Goal: Task Accomplishment & Management: Use online tool/utility

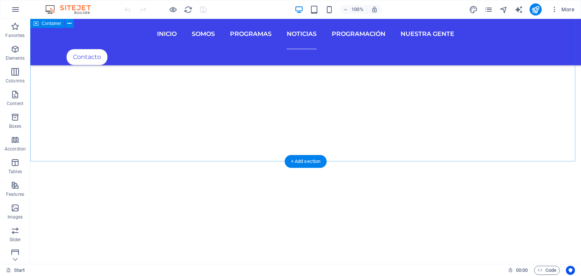
scroll to position [2233, 0]
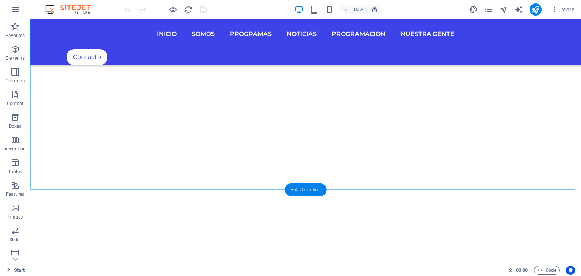
click at [313, 189] on div "+ Add section" at bounding box center [306, 190] width 42 height 13
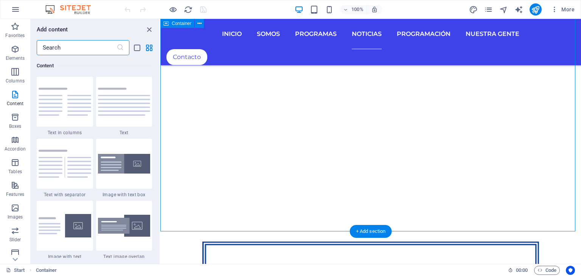
scroll to position [2326, 0]
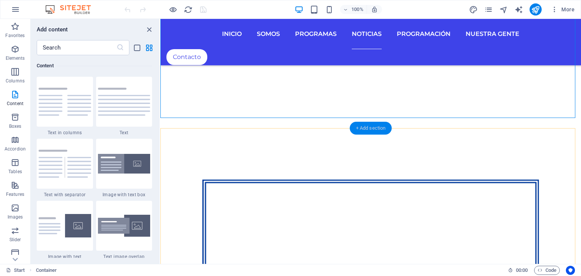
click at [375, 129] on div "+ Add section" at bounding box center [371, 128] width 42 height 13
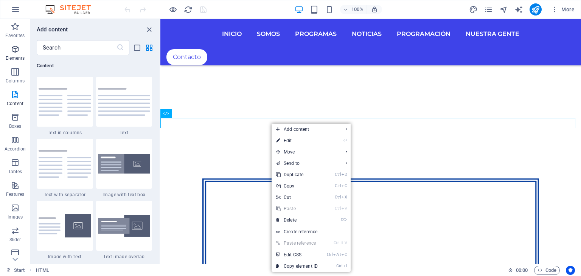
click at [14, 51] on icon "button" at bounding box center [15, 49] width 9 height 9
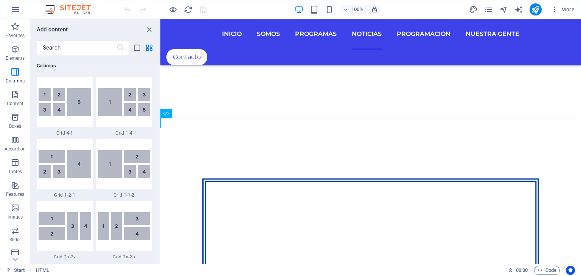
scroll to position [1136, 0]
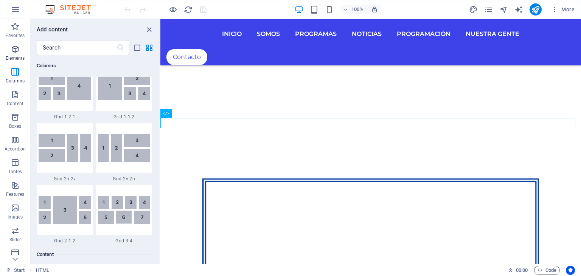
click at [17, 50] on icon "button" at bounding box center [15, 49] width 9 height 9
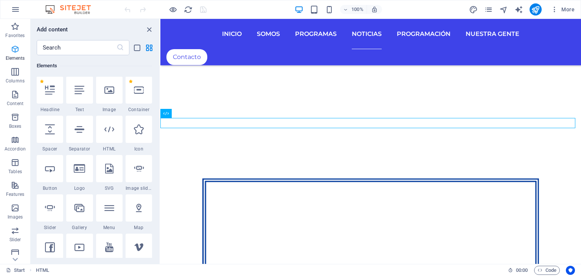
scroll to position [80, 0]
click at [137, 90] on icon at bounding box center [139, 91] width 10 height 10
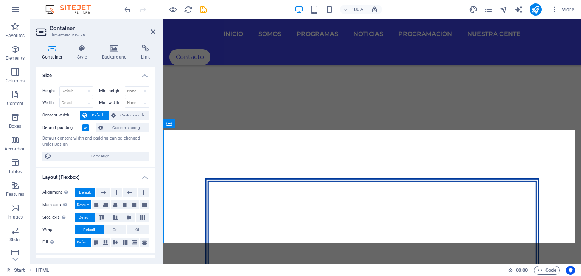
scroll to position [2323, 0]
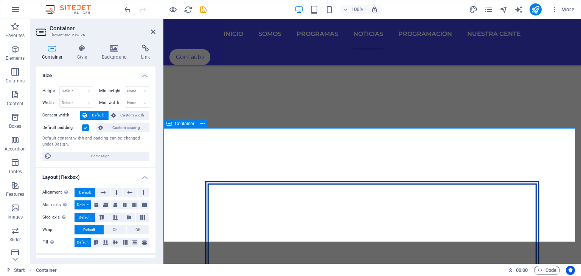
click at [203, 124] on icon at bounding box center [203, 124] width 4 height 8
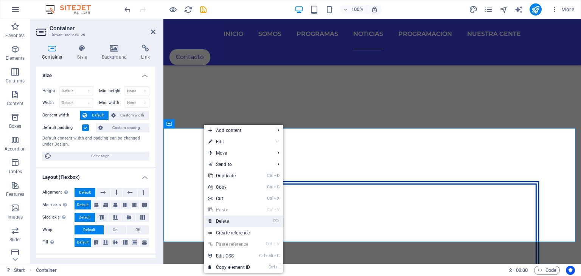
click at [236, 220] on link "⌦ Delete" at bounding box center [229, 221] width 51 height 11
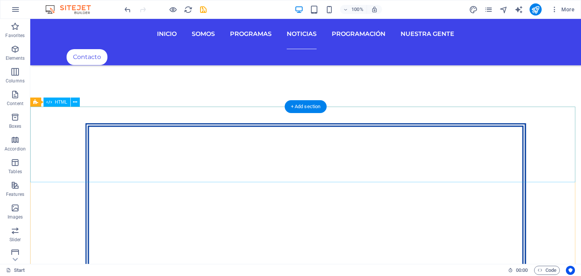
scroll to position [2271, 0]
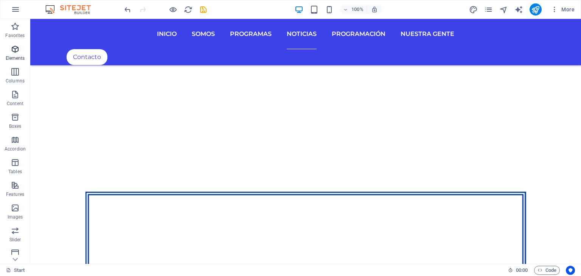
click at [20, 50] on span "Elements" at bounding box center [15, 54] width 30 height 18
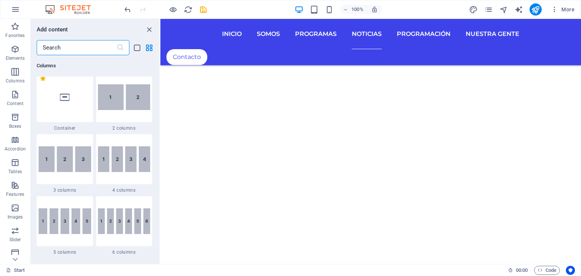
scroll to position [0, 0]
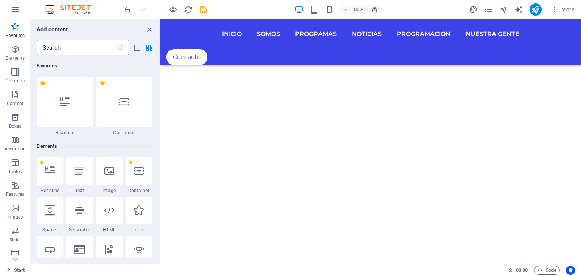
drag, startPoint x: 159, startPoint y: 255, endPoint x: 3, endPoint y: 51, distance: 257.3
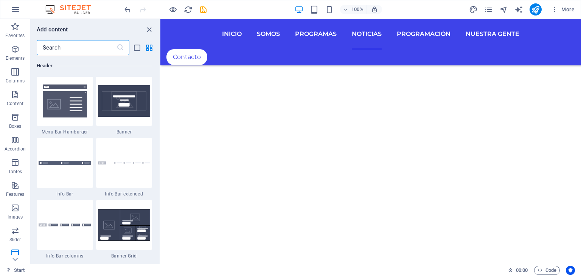
scroll to position [4505, 0]
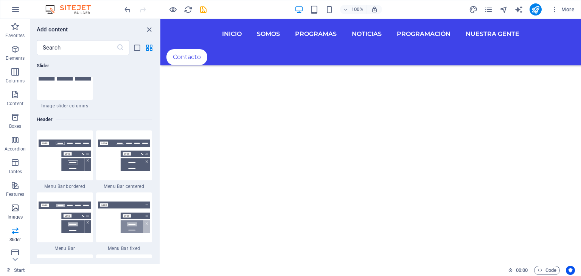
click at [19, 212] on icon "button" at bounding box center [15, 208] width 9 height 9
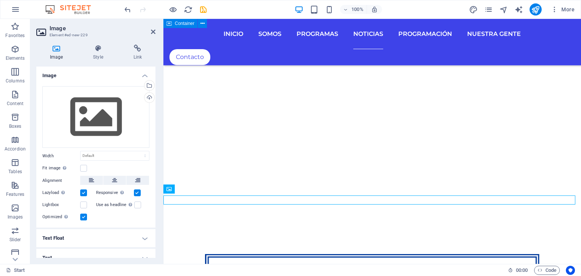
scroll to position [2247, 0]
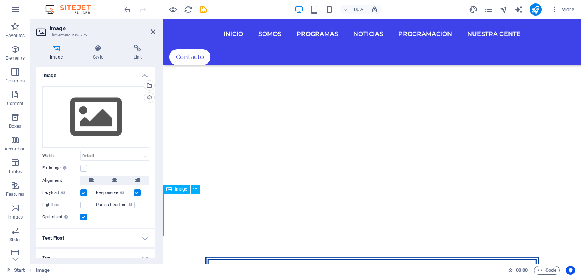
click at [170, 189] on icon at bounding box center [169, 189] width 5 height 9
click at [195, 190] on icon at bounding box center [195, 189] width 4 height 8
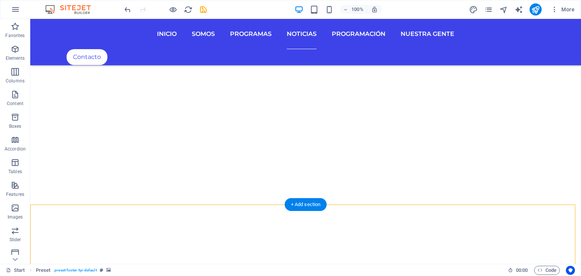
scroll to position [2271, 0]
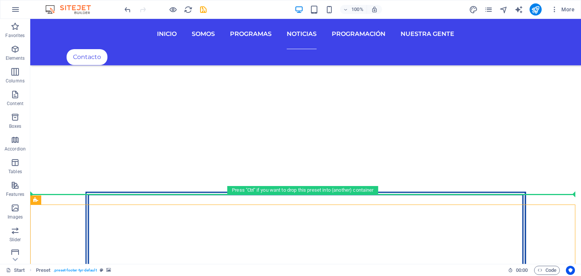
drag, startPoint x: 202, startPoint y: 262, endPoint x: 173, endPoint y: 199, distance: 69.3
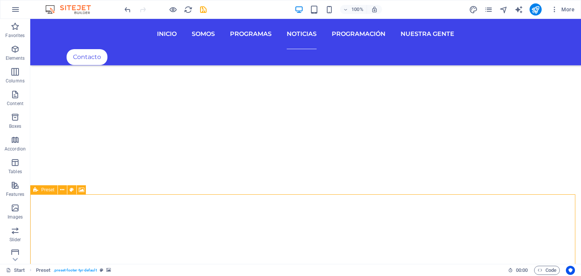
click at [34, 192] on icon at bounding box center [35, 189] width 5 height 9
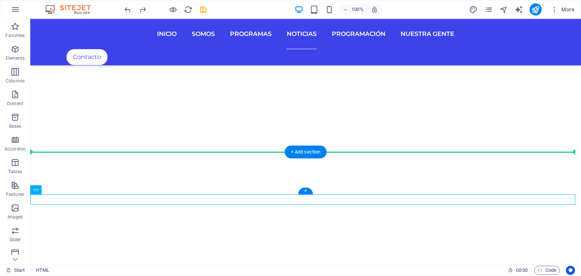
drag, startPoint x: 38, startPoint y: 200, endPoint x: 40, endPoint y: 165, distance: 34.5
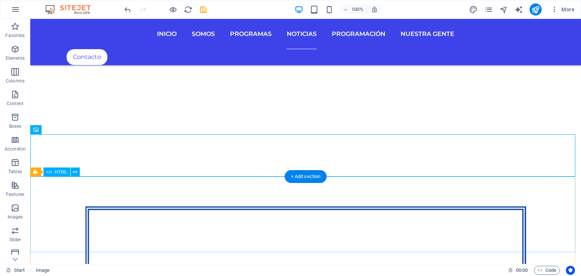
scroll to position [2347, 0]
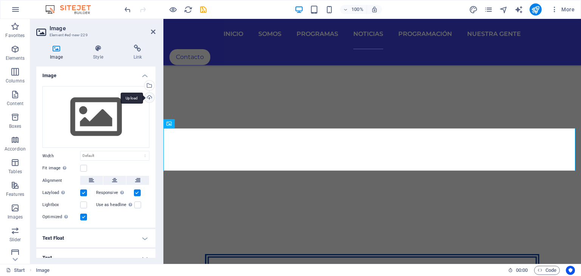
click at [148, 98] on div "Upload" at bounding box center [148, 98] width 11 height 11
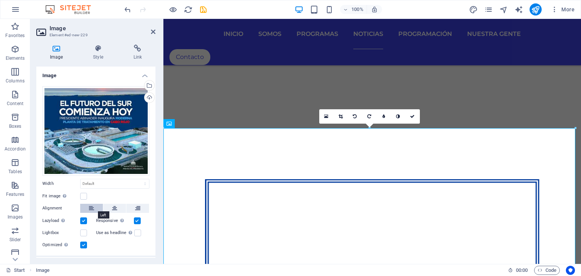
click at [97, 206] on button at bounding box center [91, 208] width 23 height 9
click at [99, 53] on h4 "Style" at bounding box center [99, 53] width 40 height 16
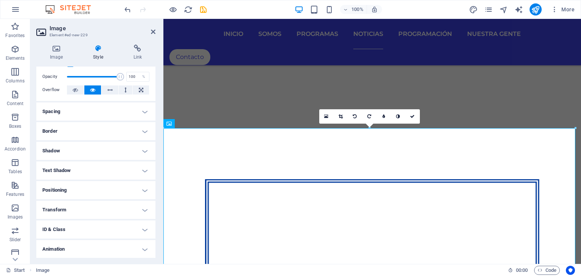
scroll to position [38, 0]
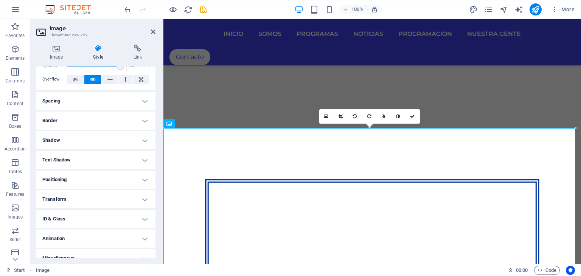
click at [136, 198] on h4 "Transform" at bounding box center [95, 199] width 119 height 18
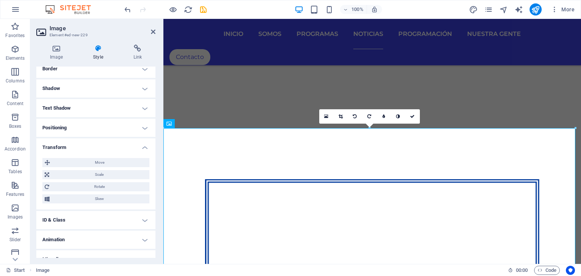
scroll to position [100, 0]
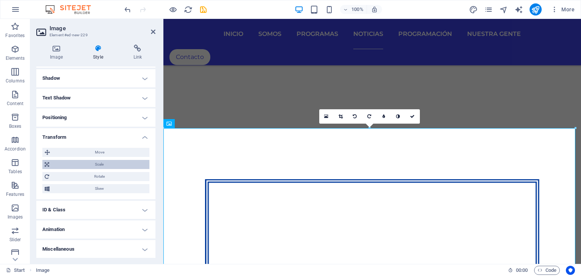
click at [98, 165] on span "Scale" at bounding box center [99, 164] width 96 height 9
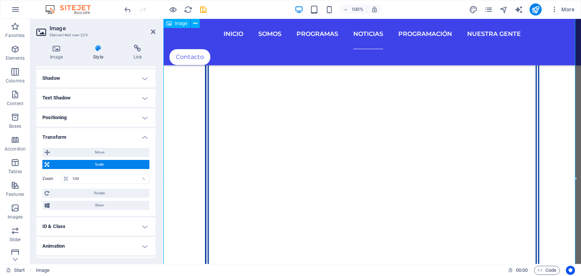
scroll to position [2588, 0]
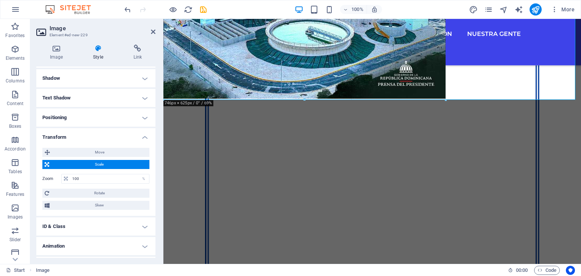
drag, startPoint x: 577, startPoint y: 205, endPoint x: 153, endPoint y: 79, distance: 442.2
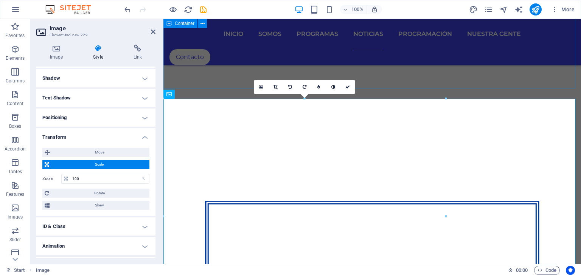
scroll to position [2285, 0]
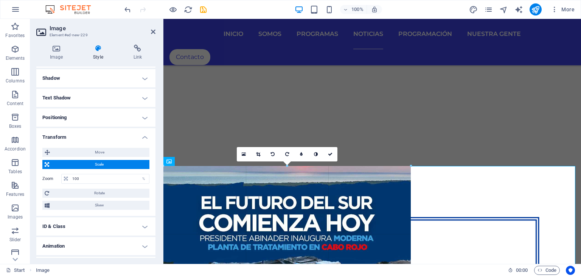
drag, startPoint x: 446, startPoint y: 167, endPoint x: 355, endPoint y: 198, distance: 96.1
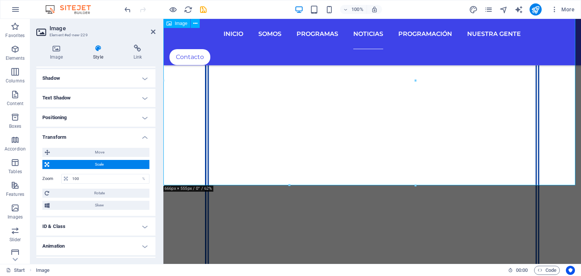
scroll to position [2437, 0]
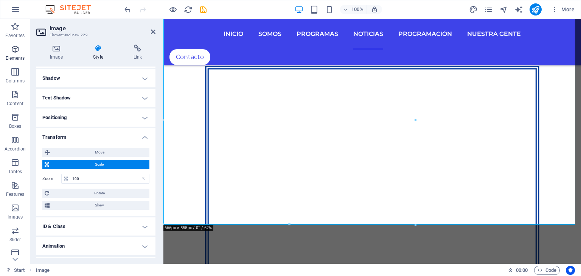
click at [16, 49] on icon "button" at bounding box center [15, 49] width 9 height 9
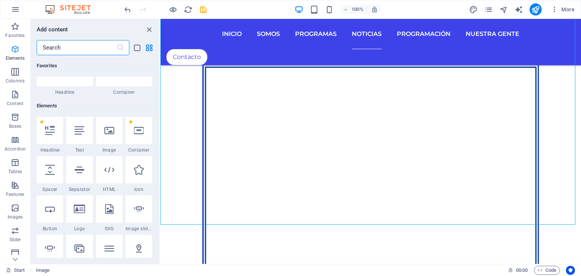
scroll to position [80, 0]
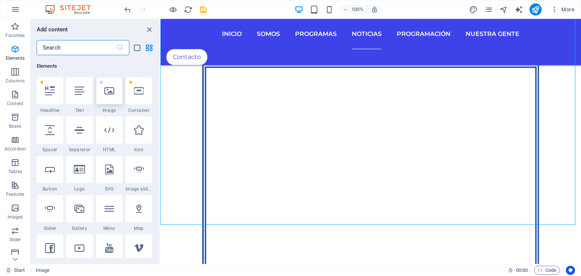
click at [108, 94] on icon at bounding box center [109, 91] width 10 height 10
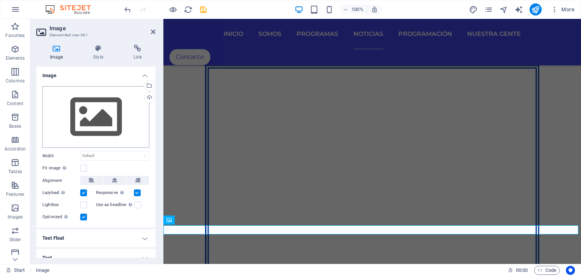
scroll to position [2437, 0]
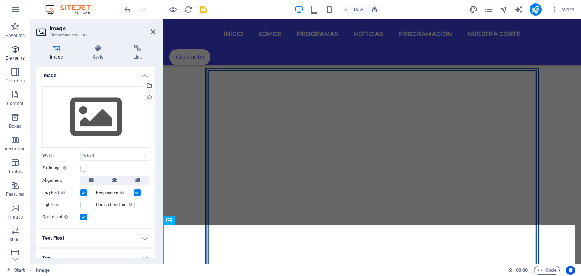
click at [18, 52] on icon "button" at bounding box center [15, 49] width 9 height 9
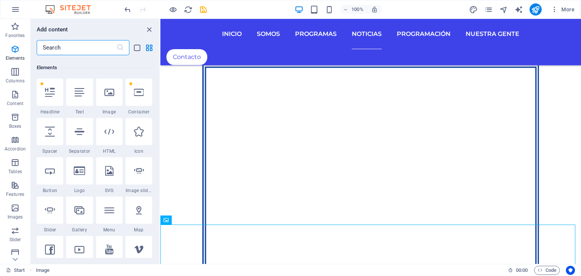
scroll to position [80, 0]
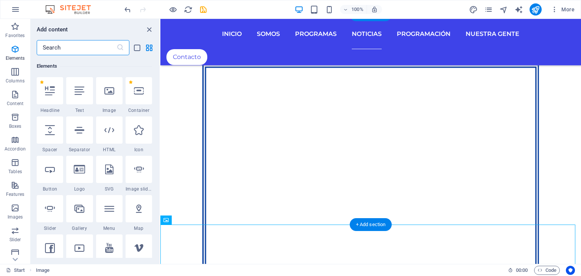
drag, startPoint x: 333, startPoint y: 238, endPoint x: 430, endPoint y: 69, distance: 195.6
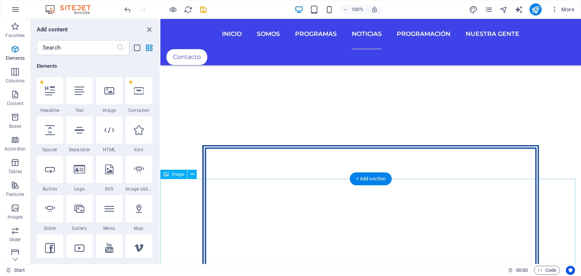
scroll to position [2372, 0]
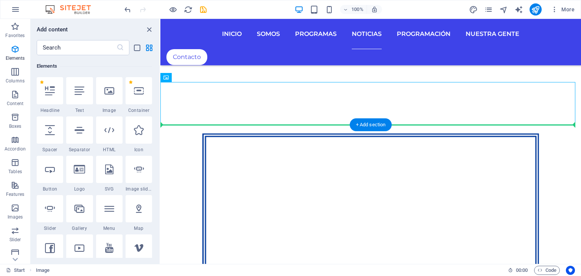
drag, startPoint x: 341, startPoint y: 98, endPoint x: 419, endPoint y: 219, distance: 143.8
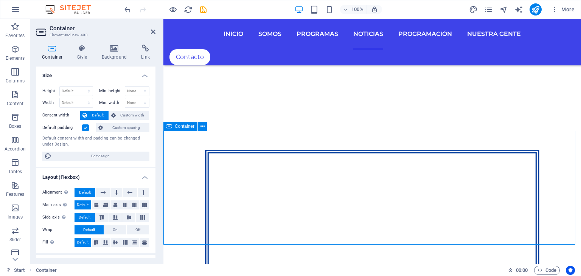
scroll to position [2375, 0]
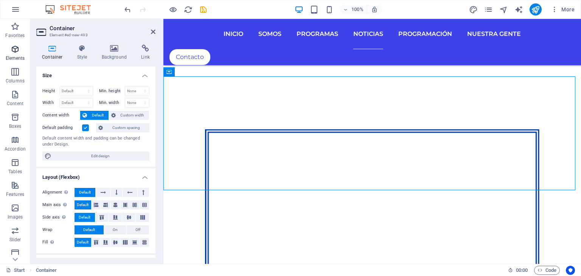
click at [19, 52] on icon "button" at bounding box center [15, 49] width 9 height 9
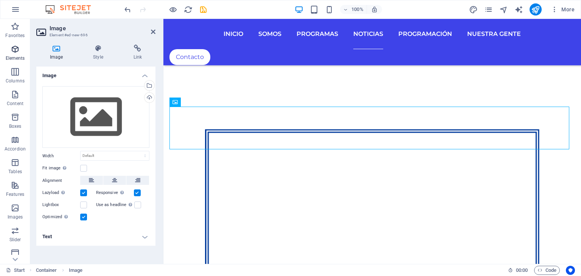
click at [13, 50] on icon "button" at bounding box center [15, 49] width 9 height 9
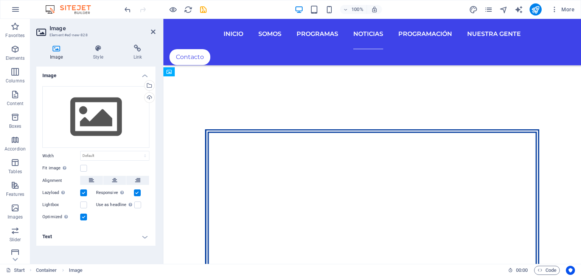
drag, startPoint x: 346, startPoint y: 164, endPoint x: 262, endPoint y: 129, distance: 90.5
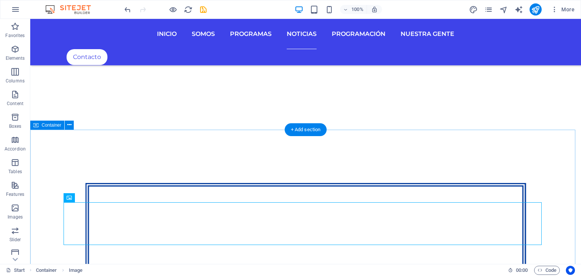
scroll to position [2285, 0]
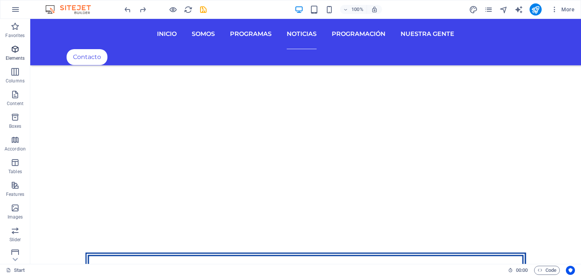
click at [13, 47] on icon "button" at bounding box center [15, 49] width 9 height 9
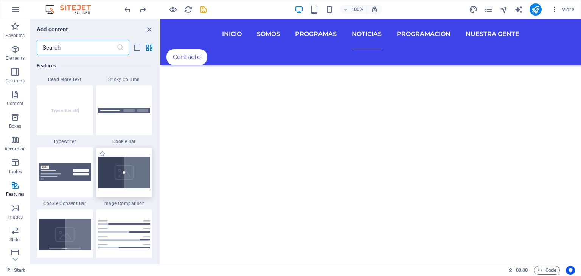
scroll to position [2995, 0]
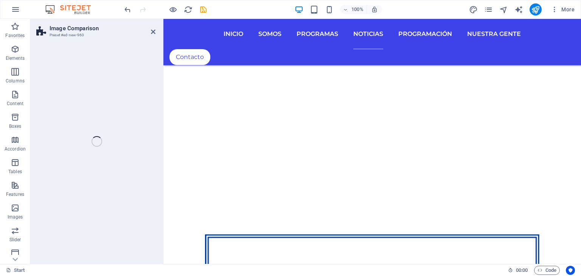
select select "rem"
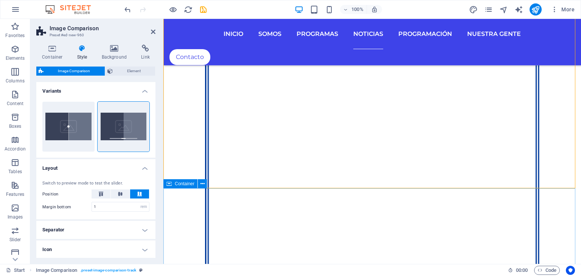
scroll to position [2420, 0]
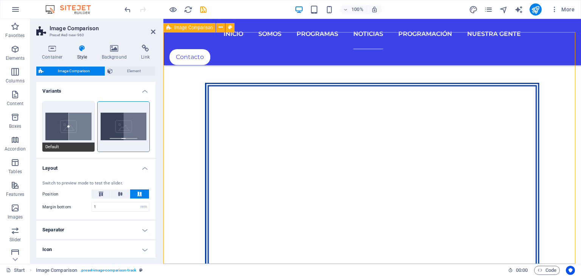
click at [68, 125] on button "Default" at bounding box center [68, 127] width 52 height 50
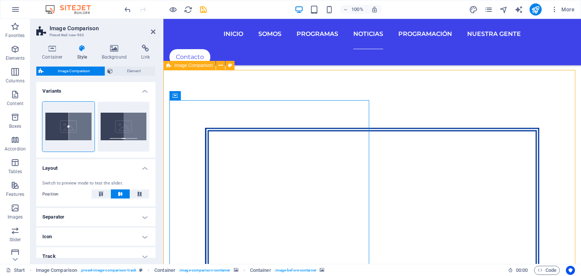
scroll to position [2382, 0]
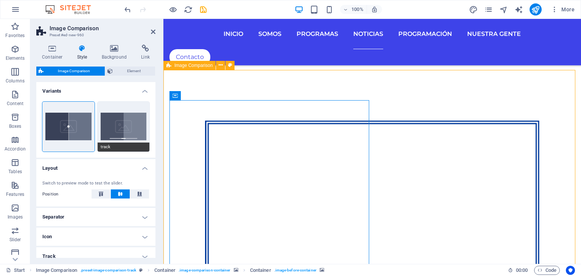
click at [130, 117] on button "track" at bounding box center [124, 127] width 52 height 50
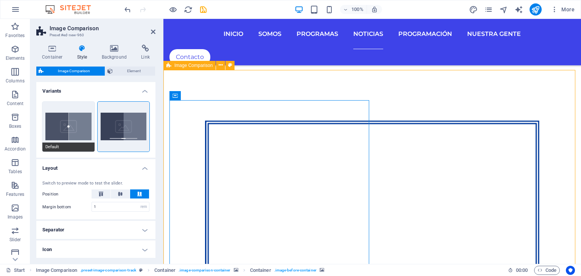
click at [69, 126] on button "Default" at bounding box center [68, 127] width 52 height 50
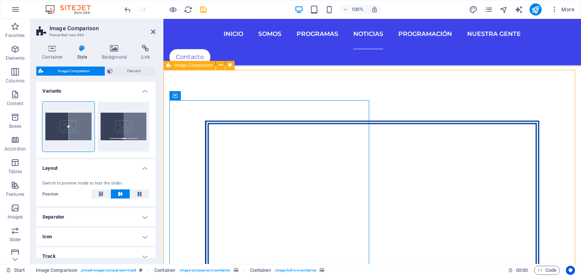
scroll to position [0, 0]
click at [121, 72] on span "Element" at bounding box center [134, 71] width 38 height 9
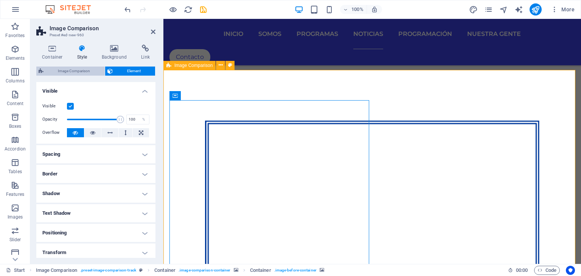
click at [65, 69] on span "Image Comparison" at bounding box center [74, 71] width 57 height 9
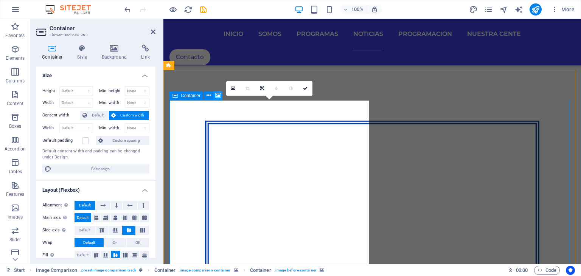
drag, startPoint x: 215, startPoint y: 95, endPoint x: 20, endPoint y: 88, distance: 195.4
click at [215, 95] on icon at bounding box center [218, 96] width 6 height 8
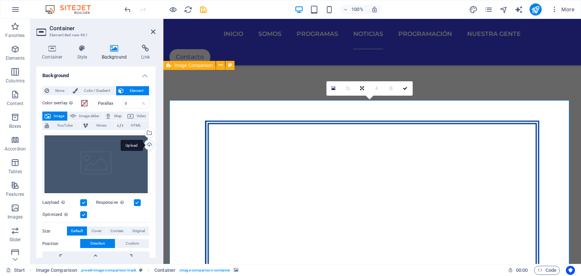
click at [147, 141] on div "Upload" at bounding box center [148, 145] width 11 height 11
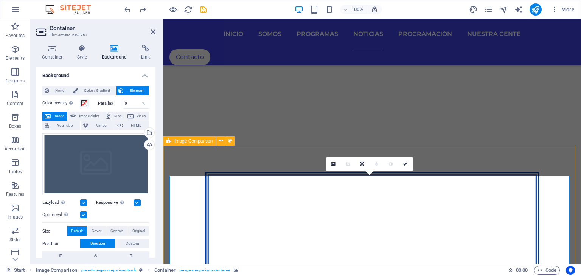
scroll to position [2344, 0]
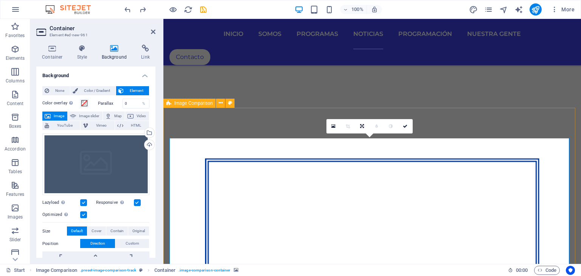
click at [406, 125] on icon at bounding box center [405, 126] width 5 height 5
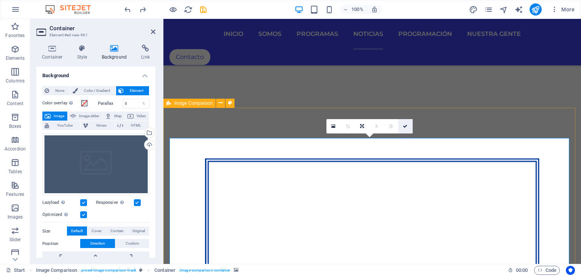
scroll to position [2368, 0]
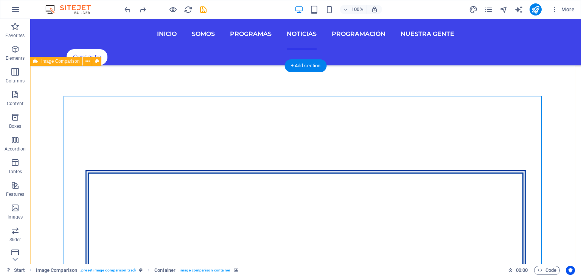
scroll to position [2344, 0]
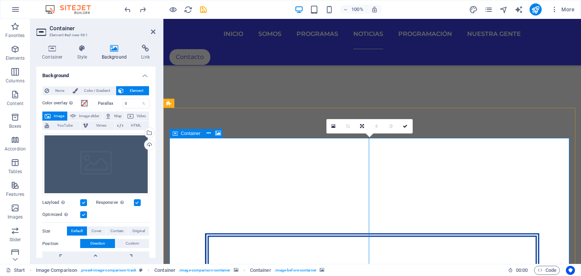
click at [175, 136] on icon at bounding box center [175, 133] width 5 height 9
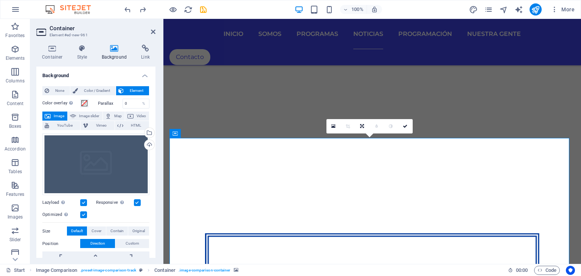
click at [93, 87] on span "Color / Gradient" at bounding box center [96, 90] width 33 height 9
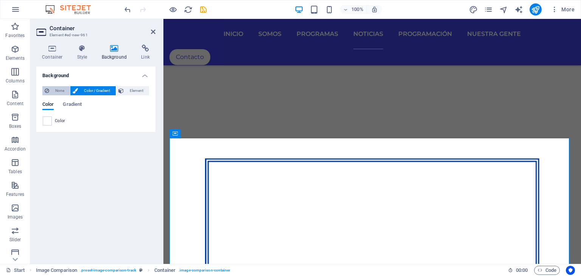
click at [64, 88] on span "None" at bounding box center [59, 90] width 16 height 9
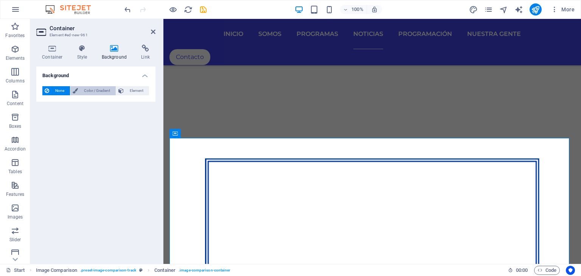
click at [91, 90] on span "Color / Gradient" at bounding box center [96, 90] width 33 height 9
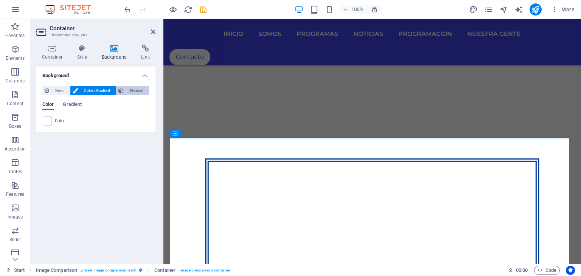
click at [130, 90] on span "Element" at bounding box center [136, 90] width 21 height 9
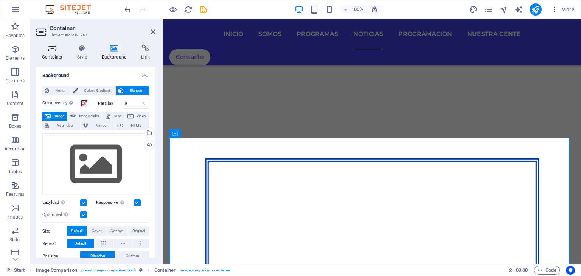
click at [54, 53] on h4 "Container" at bounding box center [53, 53] width 35 height 16
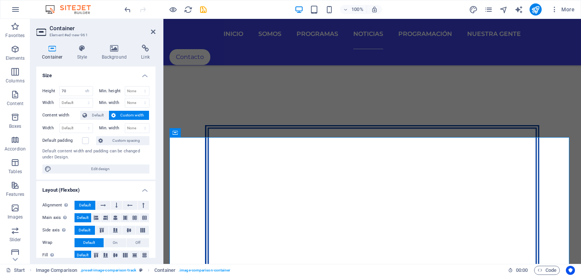
scroll to position [2420, 0]
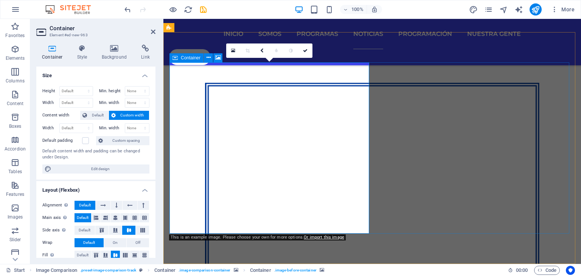
click at [173, 62] on icon at bounding box center [175, 57] width 5 height 9
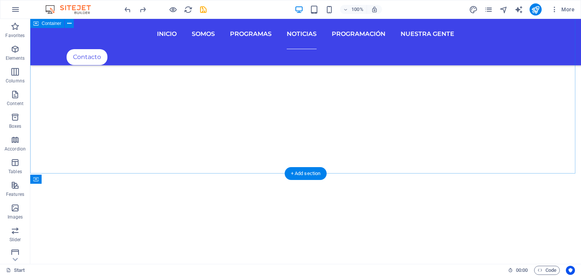
scroll to position [2241, 0]
click at [18, 49] on icon "button" at bounding box center [15, 49] width 9 height 9
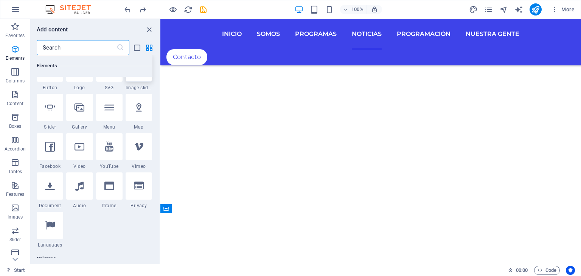
scroll to position [194, 0]
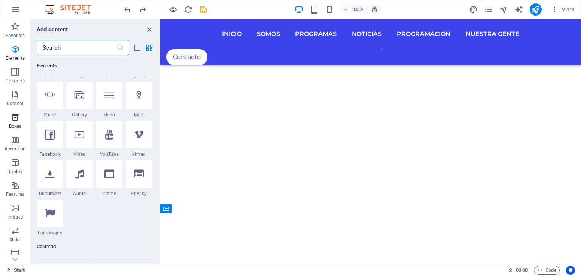
click at [15, 120] on icon "button" at bounding box center [15, 117] width 9 height 9
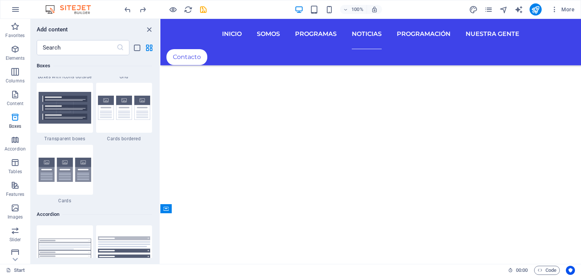
scroll to position [2277, 0]
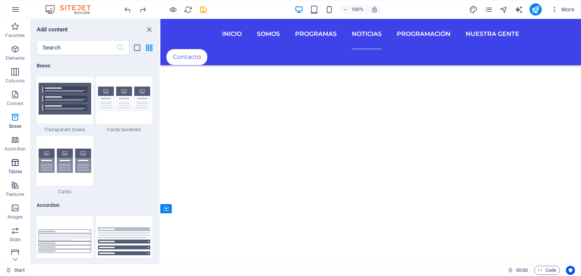
click at [20, 166] on span "Tables" at bounding box center [15, 167] width 30 height 18
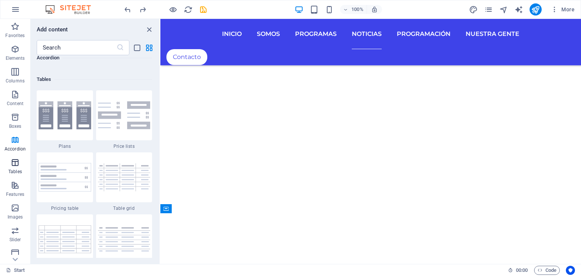
scroll to position [2622, 0]
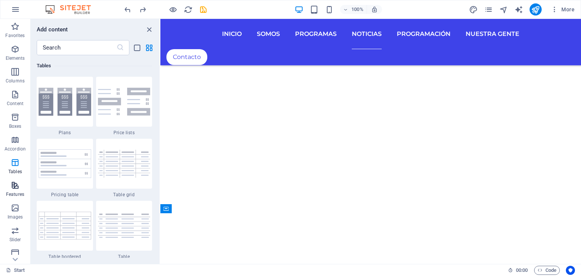
click at [16, 187] on icon "button" at bounding box center [15, 185] width 9 height 9
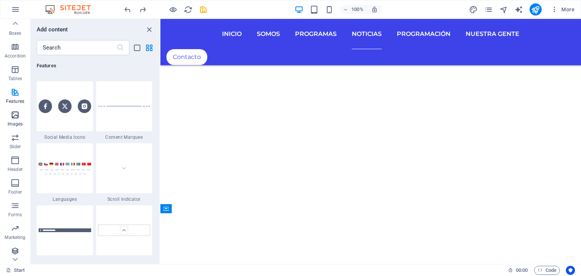
scroll to position [95, 0]
click at [14, 121] on p "Images" at bounding box center [16, 122] width 16 height 6
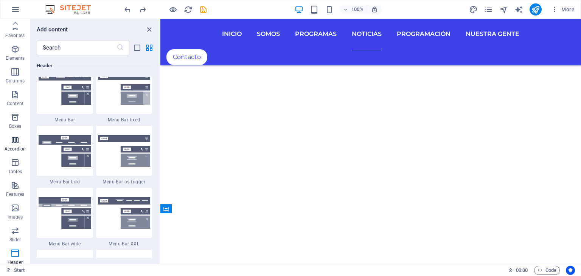
scroll to position [0, 0]
click at [15, 52] on icon "button" at bounding box center [15, 49] width 9 height 9
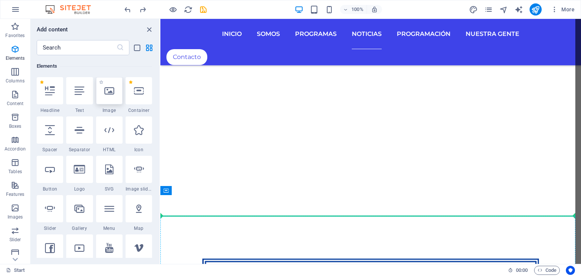
scroll to position [2245, 0]
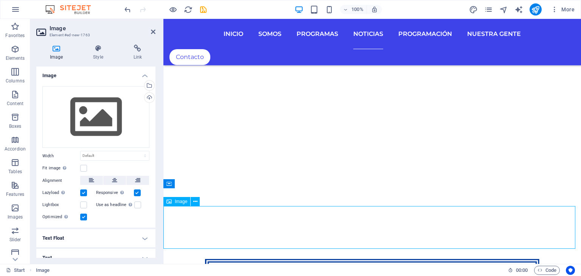
click at [181, 203] on span "Image" at bounding box center [181, 201] width 12 height 5
click at [199, 204] on button at bounding box center [195, 201] width 9 height 9
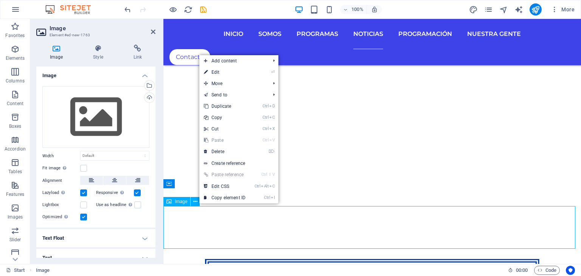
drag, startPoint x: 210, startPoint y: 232, endPoint x: 213, endPoint y: 232, distance: 3.9
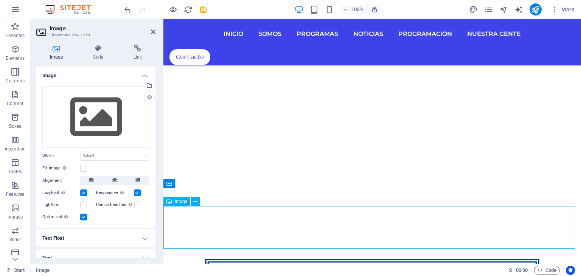
click at [147, 97] on div "Upload" at bounding box center [148, 98] width 11 height 11
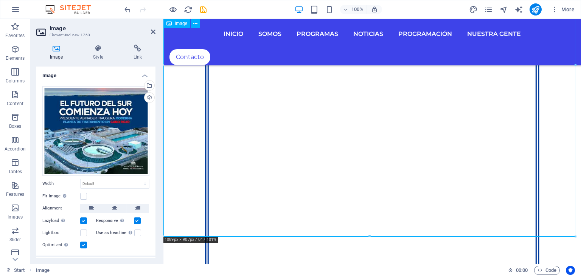
scroll to position [2661, 0]
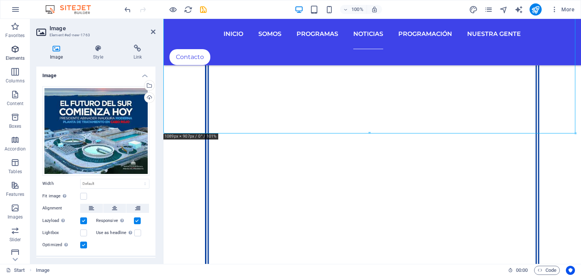
click at [16, 56] on p "Elements" at bounding box center [15, 58] width 19 height 6
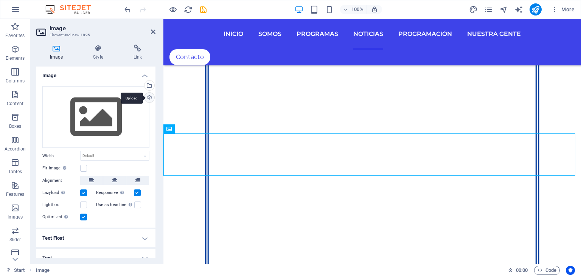
click at [147, 99] on div "Upload" at bounding box center [148, 98] width 11 height 11
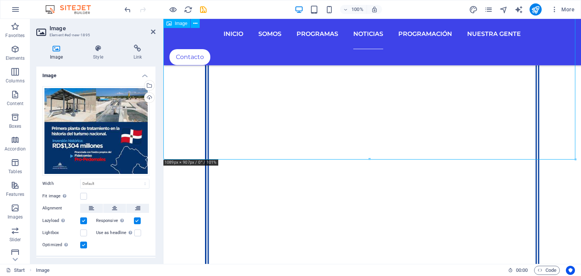
scroll to position [3002, 0]
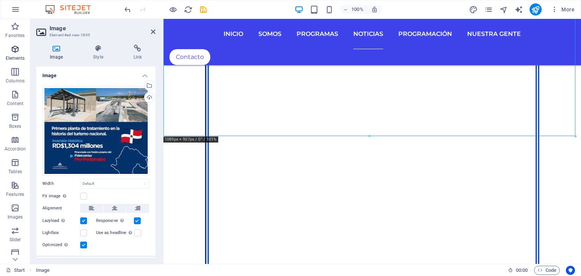
click at [20, 52] on span "Elements" at bounding box center [15, 54] width 30 height 18
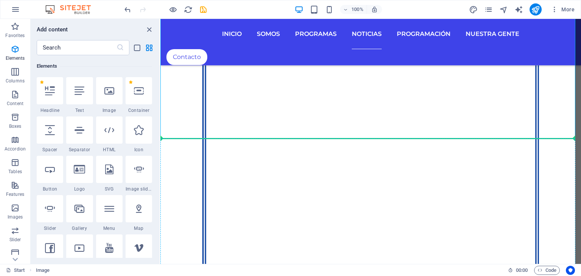
select select "%"
select select "px"
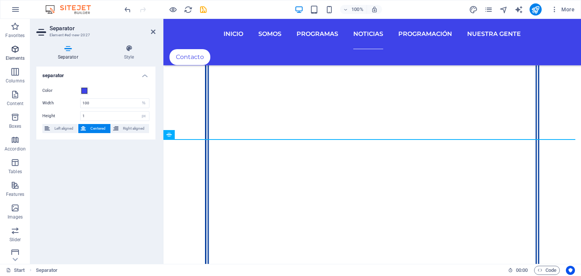
click at [13, 50] on icon "button" at bounding box center [15, 49] width 9 height 9
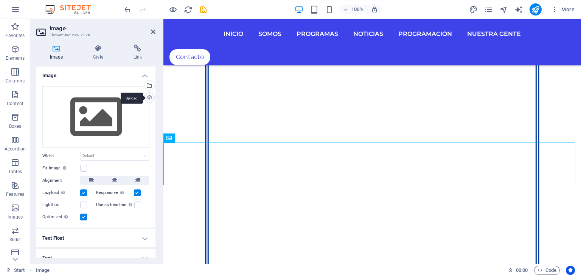
click at [146, 97] on div "Upload" at bounding box center [148, 98] width 11 height 11
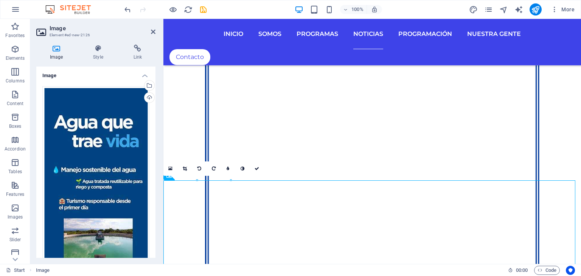
scroll to position [2964, 0]
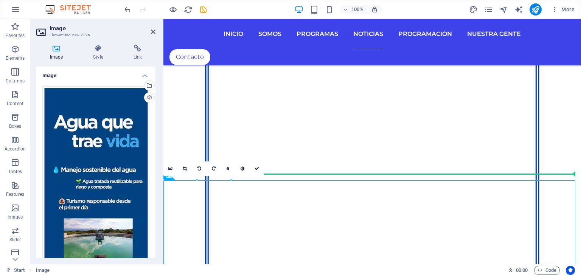
drag, startPoint x: 195, startPoint y: 206, endPoint x: 178, endPoint y: 85, distance: 122.1
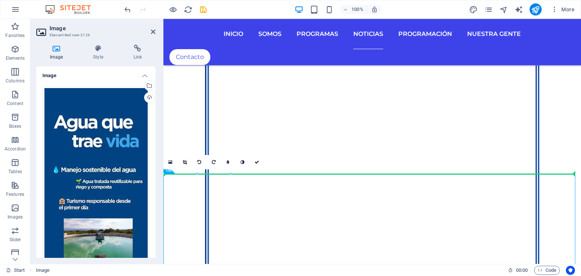
drag, startPoint x: 187, startPoint y: 197, endPoint x: 184, endPoint y: 104, distance: 93.2
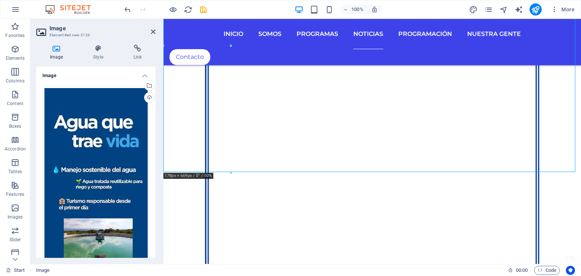
scroll to position [3229, 0]
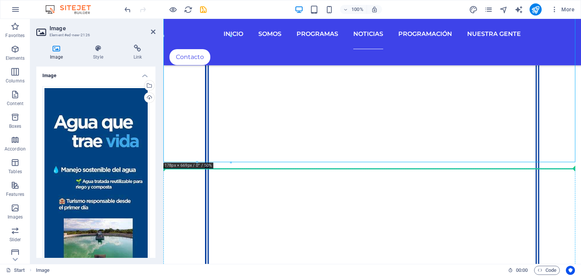
drag, startPoint x: 203, startPoint y: 121, endPoint x: 203, endPoint y: 176, distance: 55.3
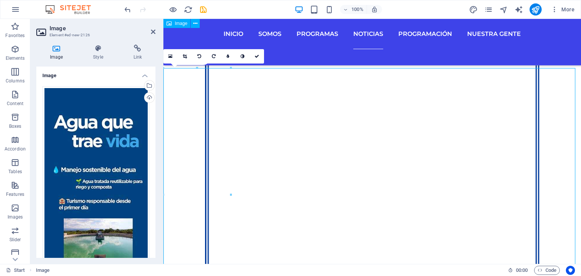
scroll to position [3052, 0]
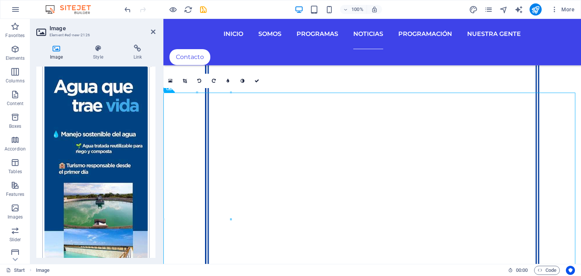
scroll to position [114, 0]
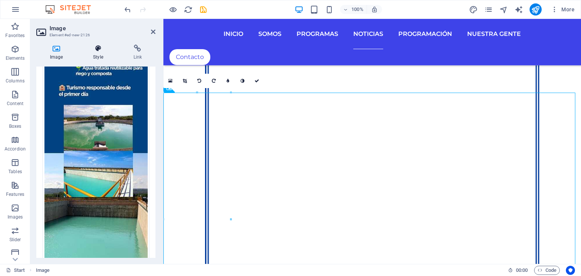
click at [93, 49] on icon at bounding box center [97, 49] width 37 height 8
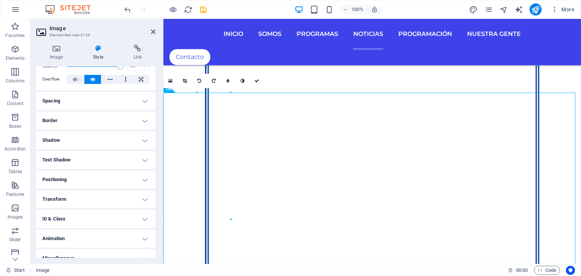
scroll to position [47, 0]
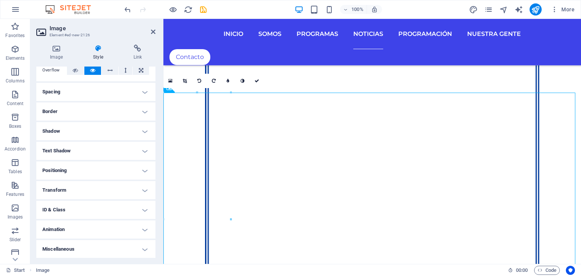
click at [100, 171] on h4 "Positioning" at bounding box center [95, 171] width 119 height 18
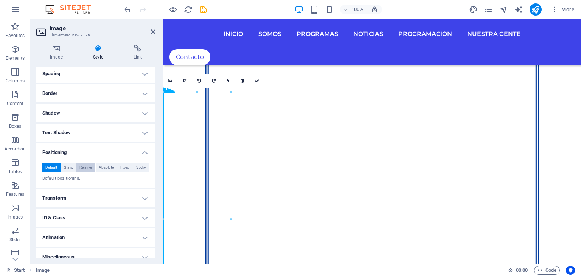
scroll to position [73, 0]
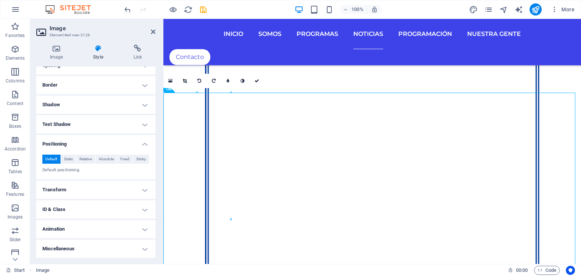
click at [86, 187] on h4 "Transform" at bounding box center [95, 190] width 119 height 18
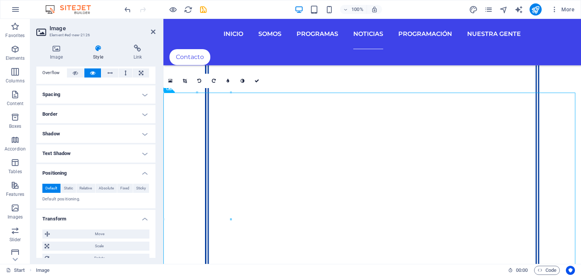
scroll to position [0, 0]
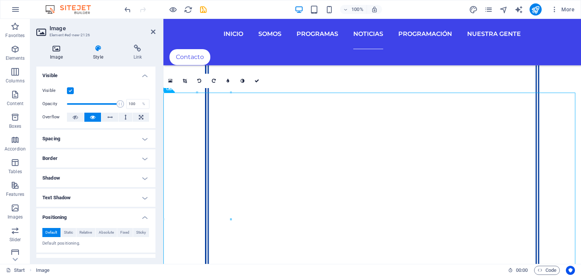
click at [61, 48] on icon at bounding box center [56, 49] width 40 height 8
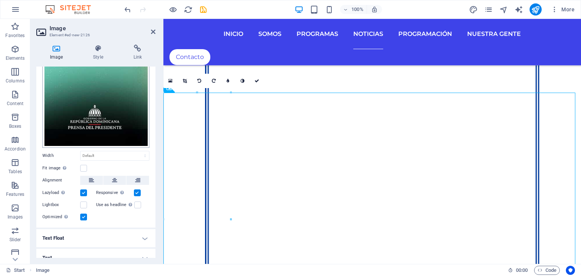
scroll to position [333, 0]
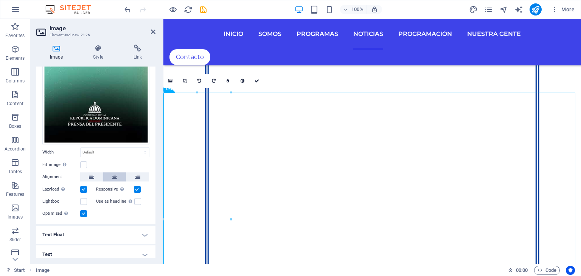
click at [113, 173] on icon at bounding box center [114, 177] width 5 height 9
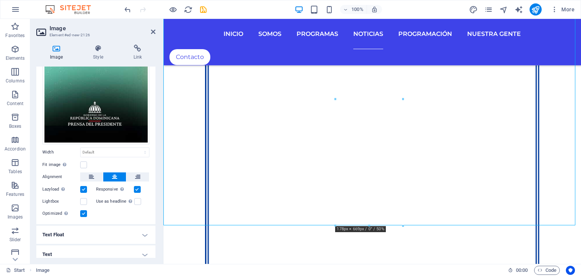
scroll to position [3204, 0]
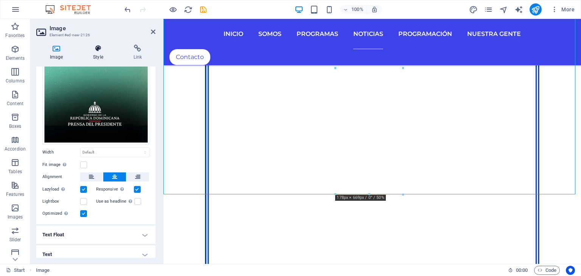
click at [101, 48] on icon at bounding box center [97, 49] width 37 height 8
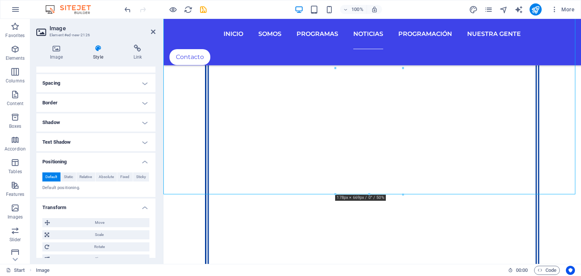
scroll to position [114, 0]
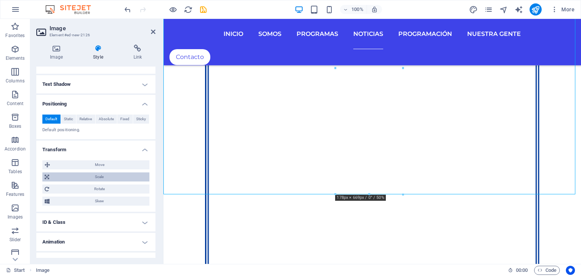
click at [94, 179] on span "Scale" at bounding box center [99, 177] width 96 height 9
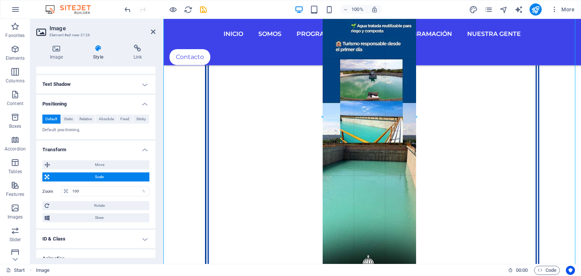
drag, startPoint x: 369, startPoint y: 195, endPoint x: 380, endPoint y: 294, distance: 99.7
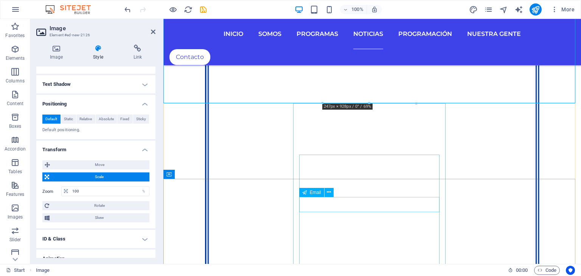
scroll to position [3393, 0]
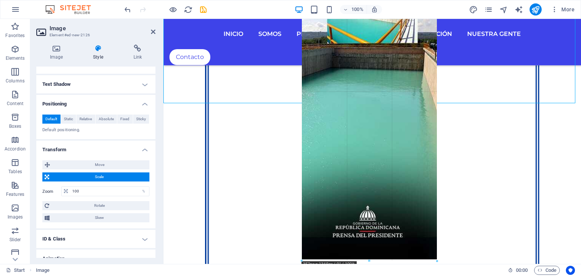
drag, startPoint x: 371, startPoint y: 104, endPoint x: 397, endPoint y: 264, distance: 162.3
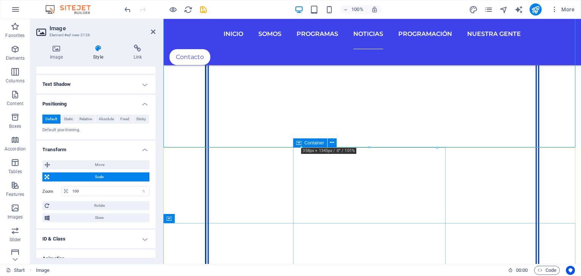
scroll to position [3506, 0]
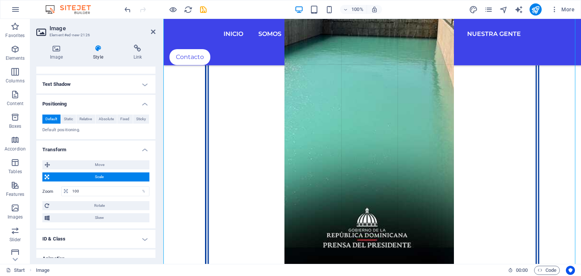
drag, startPoint x: 370, startPoint y: 146, endPoint x: 391, endPoint y: 276, distance: 131.1
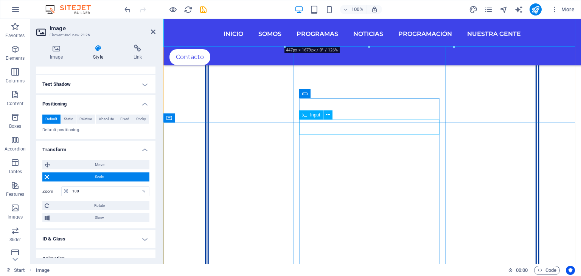
scroll to position [3658, 0]
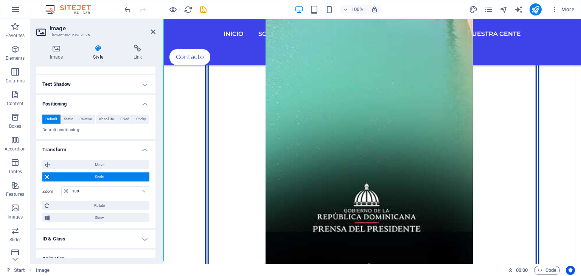
drag, startPoint x: 206, startPoint y: 102, endPoint x: 220, endPoint y: 243, distance: 141.1
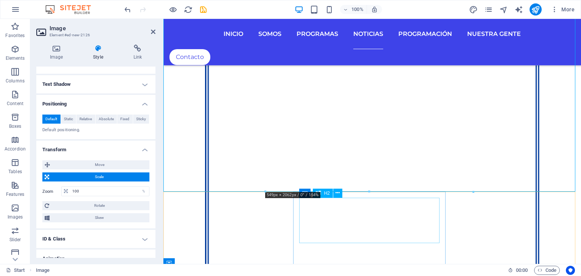
scroll to position [3771, 0]
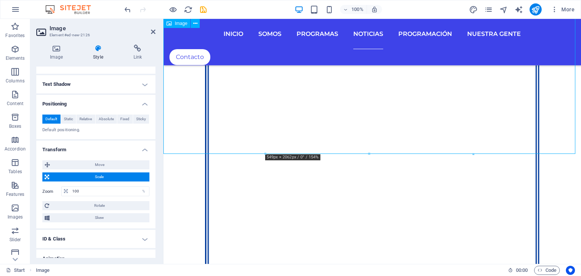
drag, startPoint x: 532, startPoint y: 171, endPoint x: 368, endPoint y: 128, distance: 170.3
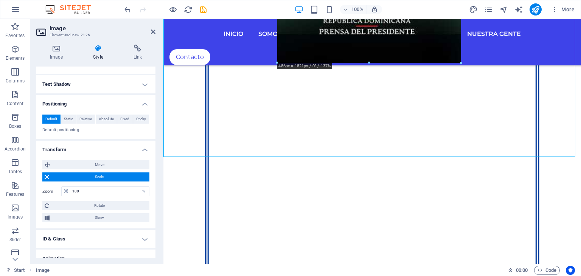
drag, startPoint x: 371, startPoint y: 157, endPoint x: 372, endPoint y: 61, distance: 95.4
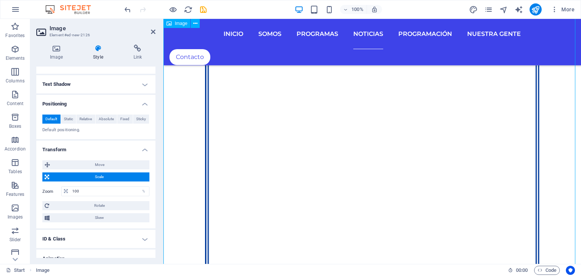
scroll to position [3696, 0]
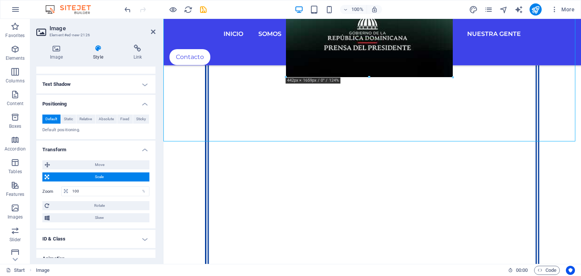
drag, startPoint x: 371, startPoint y: 141, endPoint x: 207, endPoint y: 75, distance: 176.6
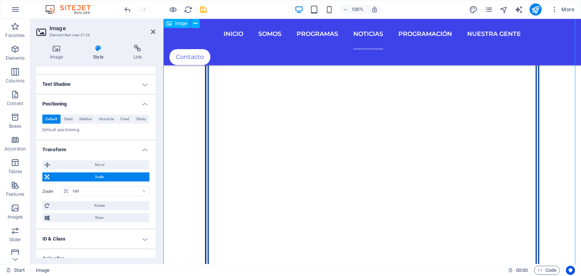
scroll to position [3582, 0]
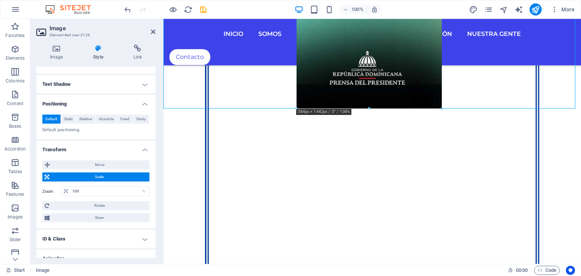
drag, startPoint x: 371, startPoint y: 191, endPoint x: 206, endPoint y: 87, distance: 194.6
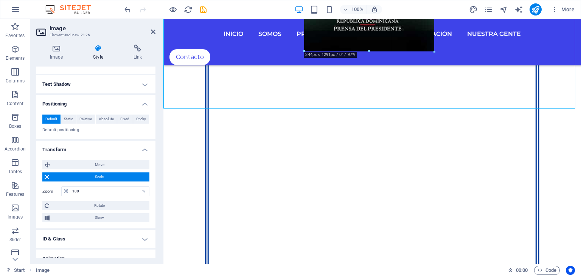
drag, startPoint x: 369, startPoint y: 108, endPoint x: 365, endPoint y: 48, distance: 60.0
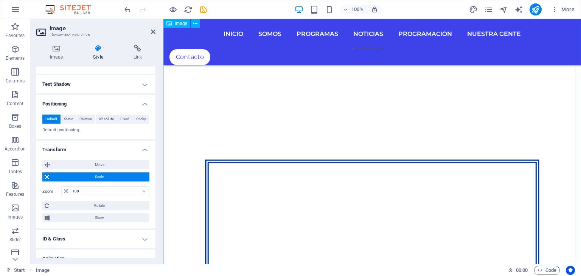
scroll to position [2257, 0]
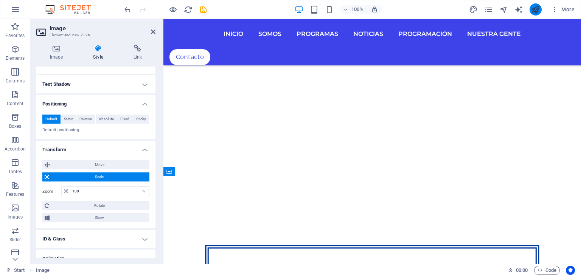
click at [539, 10] on icon "publish" at bounding box center [535, 9] width 9 height 9
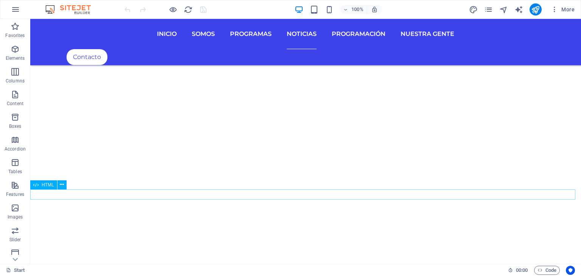
scroll to position [2234, 0]
click at [16, 49] on icon "button" at bounding box center [15, 49] width 9 height 9
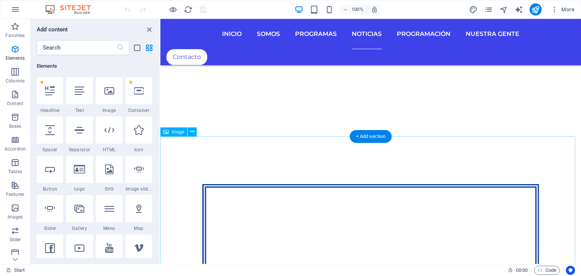
scroll to position [2326, 0]
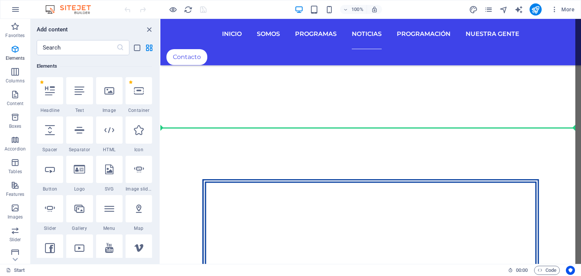
select select "%"
select select "px"
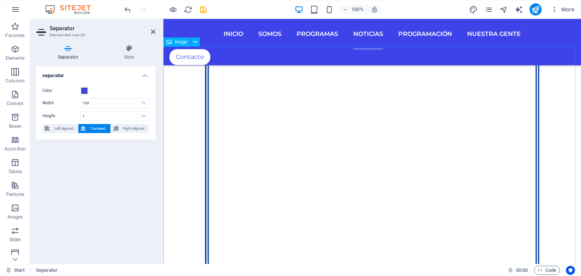
scroll to position [2778, 0]
click at [16, 51] on icon "button" at bounding box center [15, 49] width 9 height 9
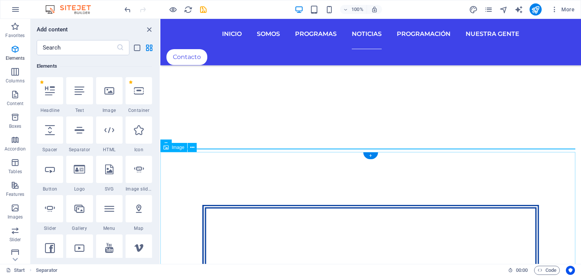
scroll to position [2312, 0]
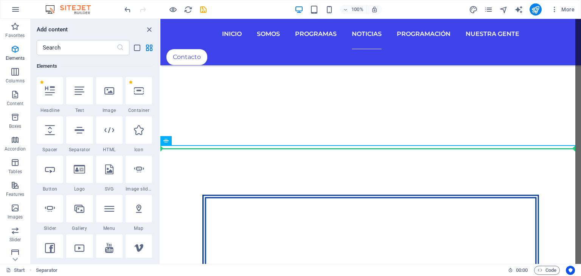
select select "%"
select select "px"
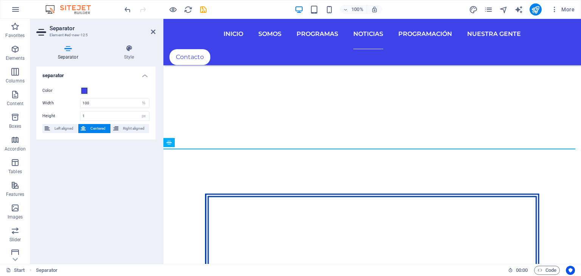
scroll to position [2309, 0]
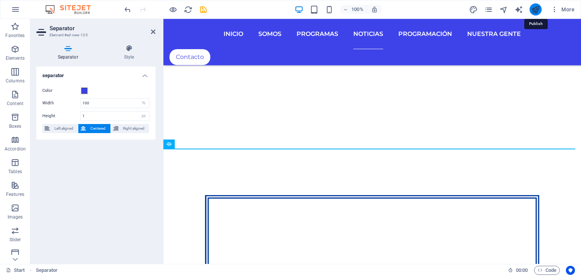
click at [537, 11] on icon "publish" at bounding box center [535, 9] width 9 height 9
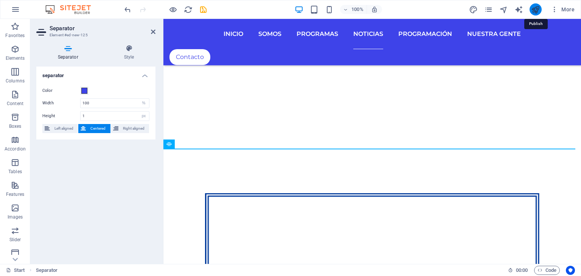
scroll to position [2333, 0]
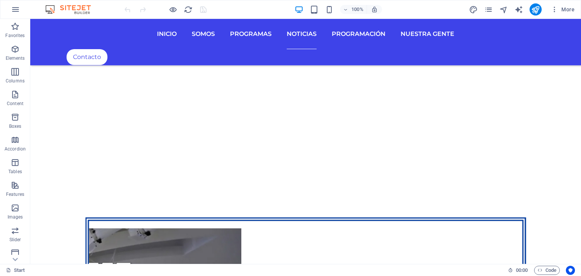
scroll to position [2283, 0]
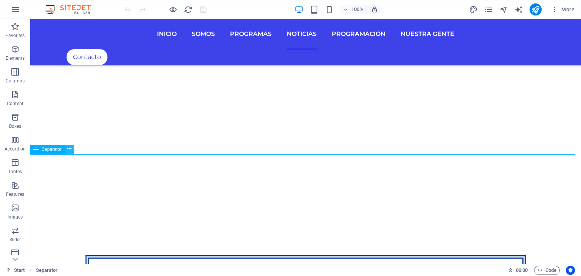
click at [69, 150] on icon at bounding box center [69, 149] width 4 height 8
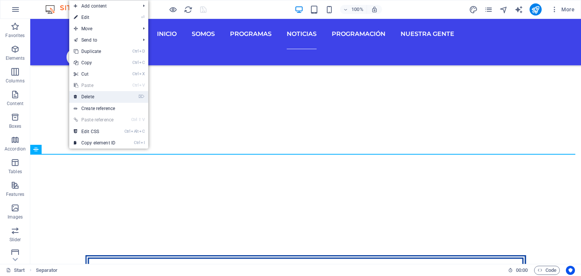
click at [93, 93] on link "⌦ Delete" at bounding box center [94, 96] width 51 height 11
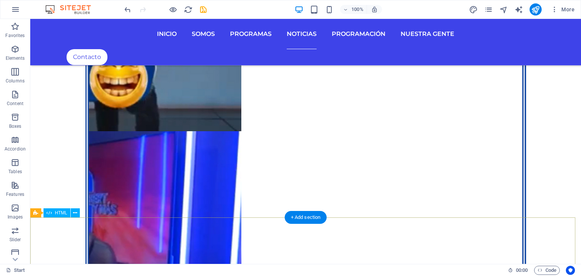
scroll to position [3683, 0]
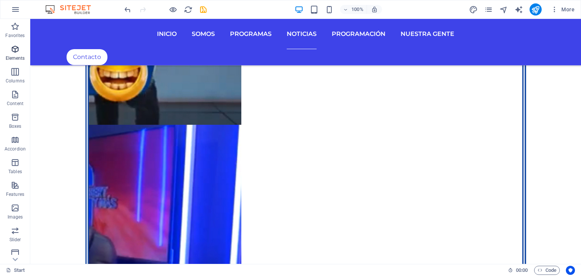
click at [18, 53] on icon "button" at bounding box center [15, 49] width 9 height 9
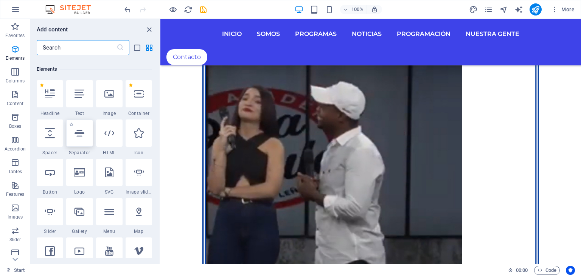
scroll to position [80, 0]
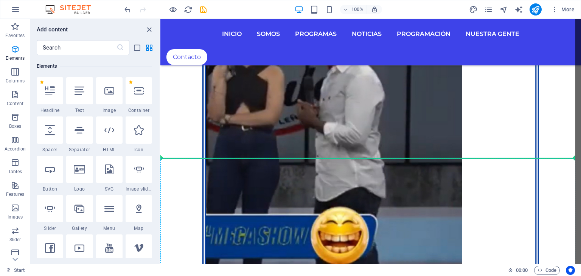
select select "%"
select select "px"
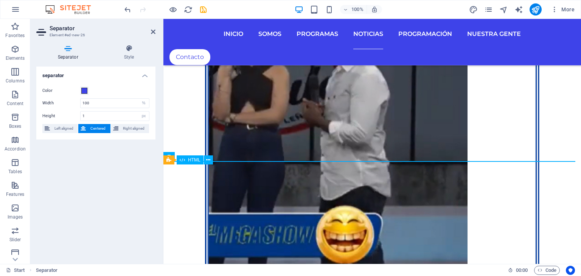
scroll to position [3479, 0]
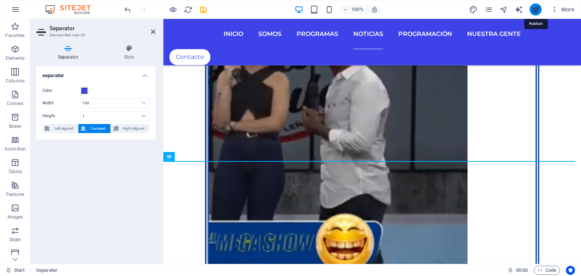
click at [536, 7] on icon "publish" at bounding box center [535, 9] width 9 height 9
